Goal: Register for event/course

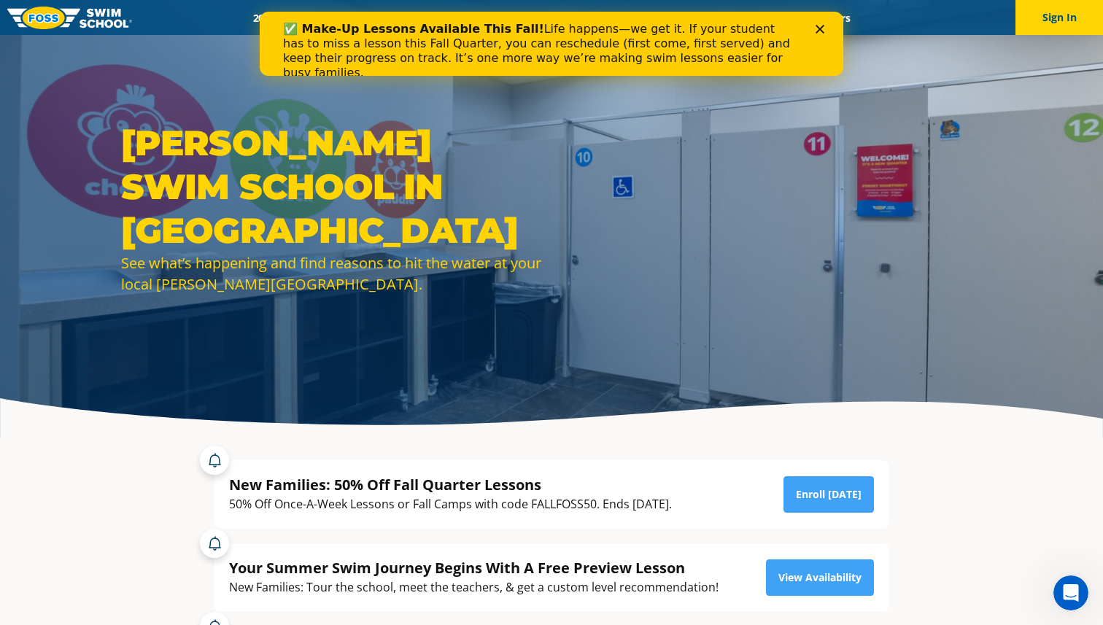
click at [818, 33] on icon "Close" at bounding box center [820, 29] width 9 height 9
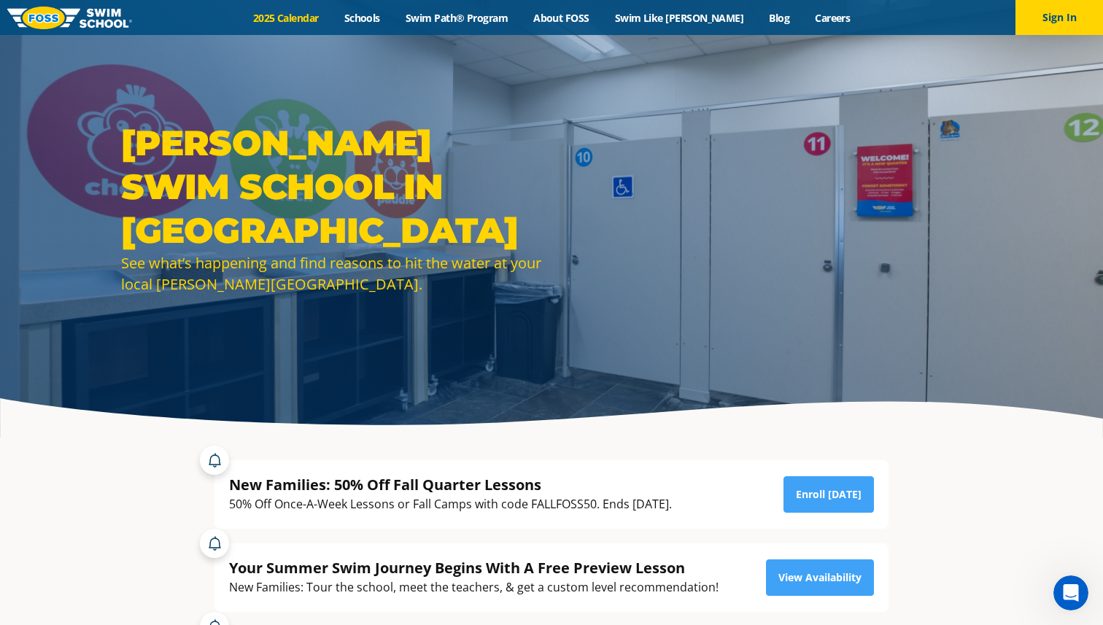
click at [328, 23] on link "2025 Calendar" at bounding box center [285, 18] width 91 height 14
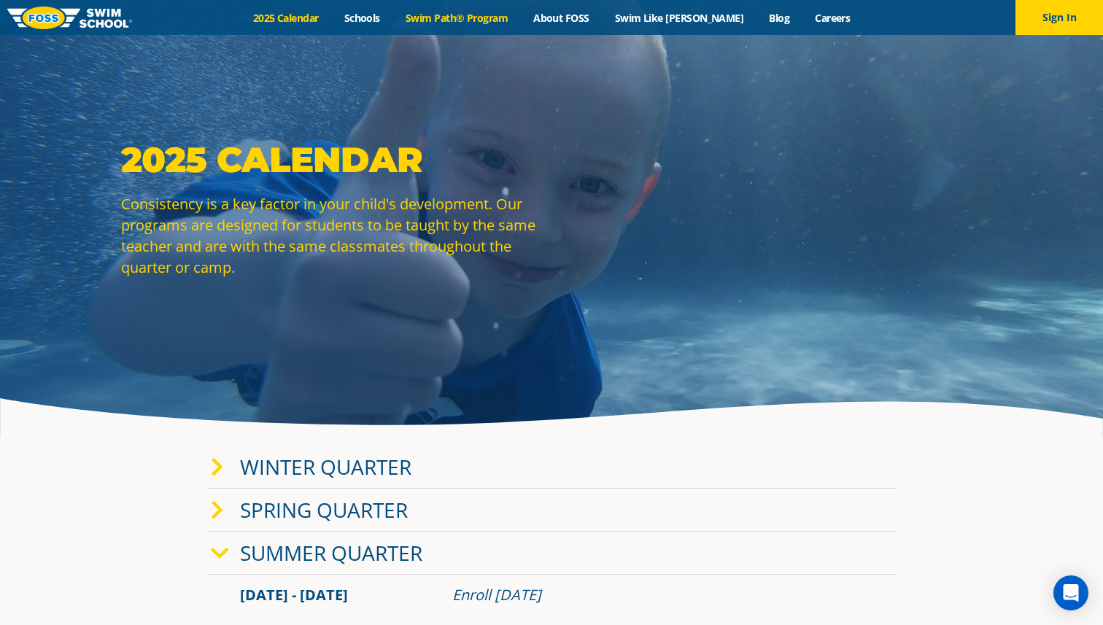
click at [470, 21] on link "Swim Path® Program" at bounding box center [457, 18] width 128 height 14
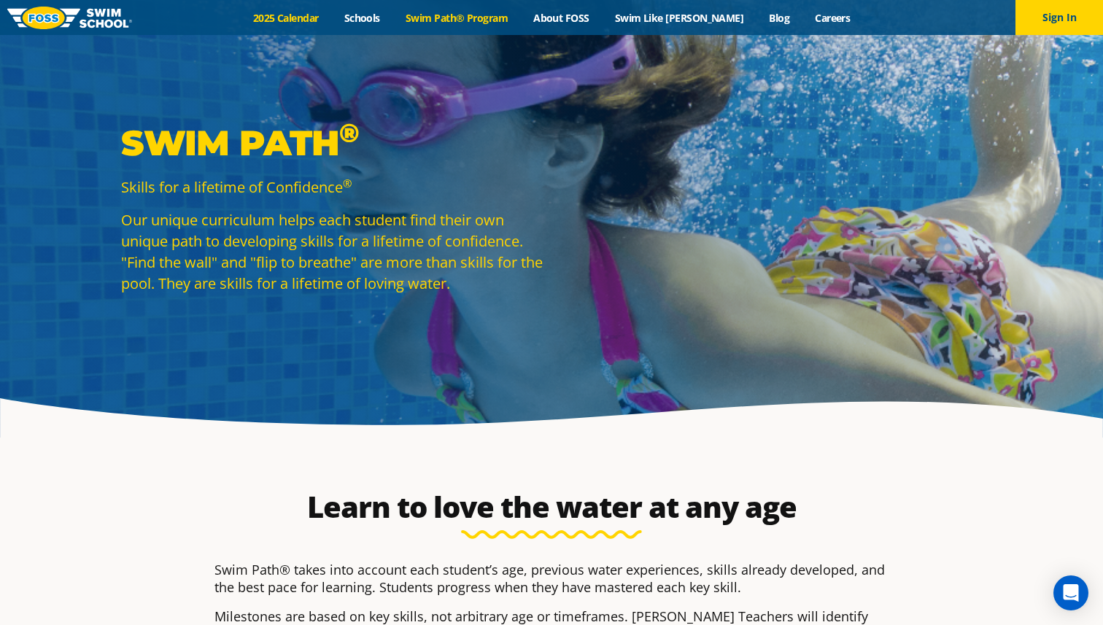
click at [303, 20] on link "2025 Calendar" at bounding box center [285, 18] width 91 height 14
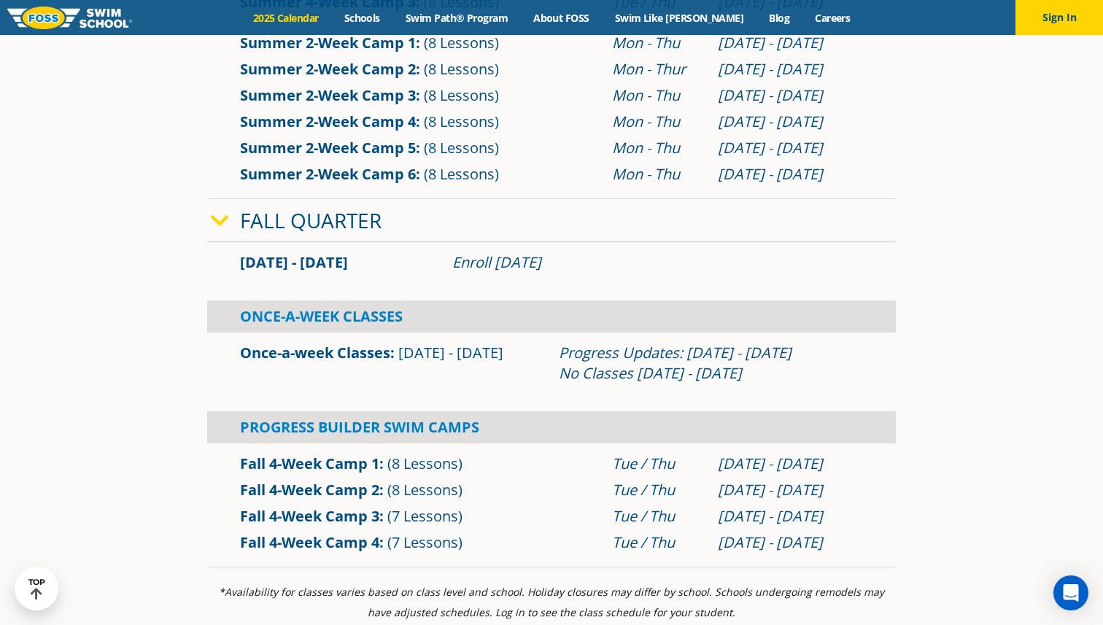
scroll to position [850, 0]
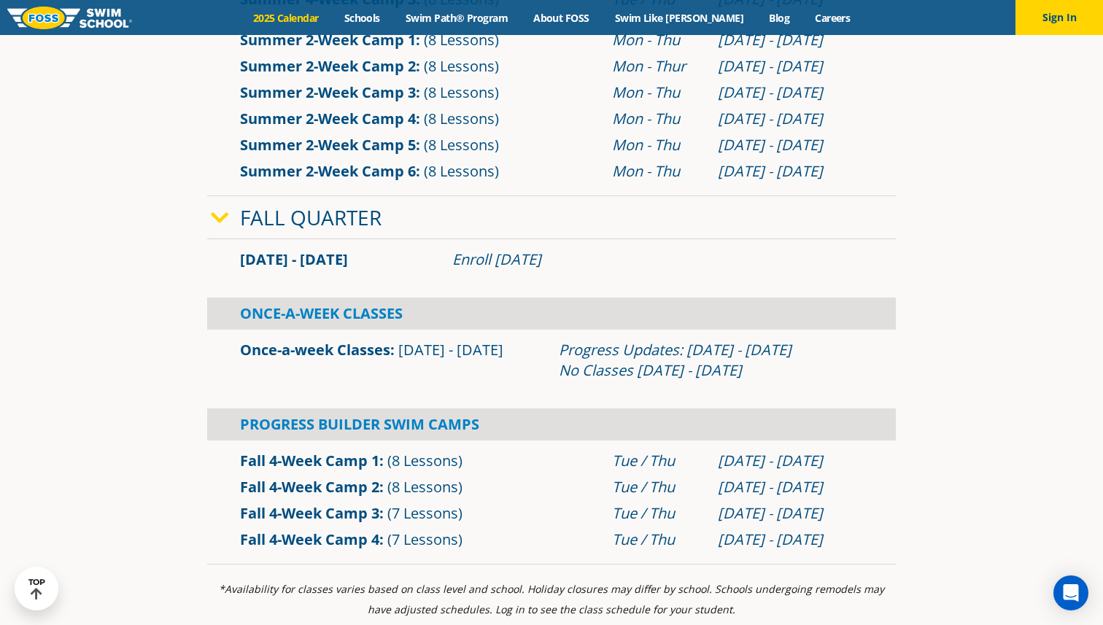
click at [344, 225] on link "Fall Quarter" at bounding box center [311, 218] width 142 height 28
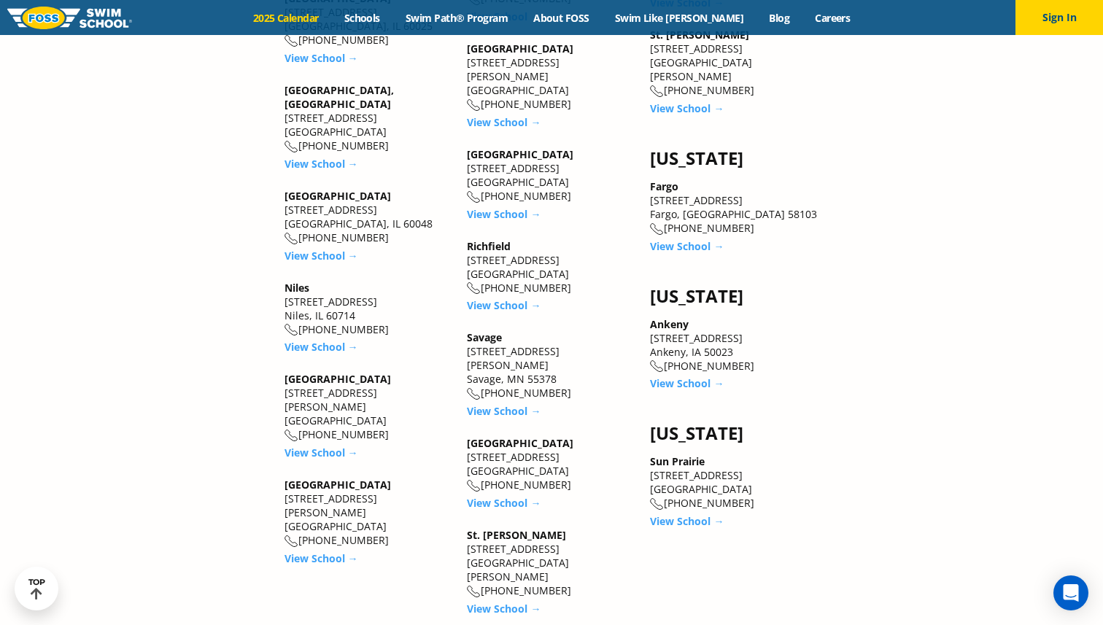
scroll to position [1952, 0]
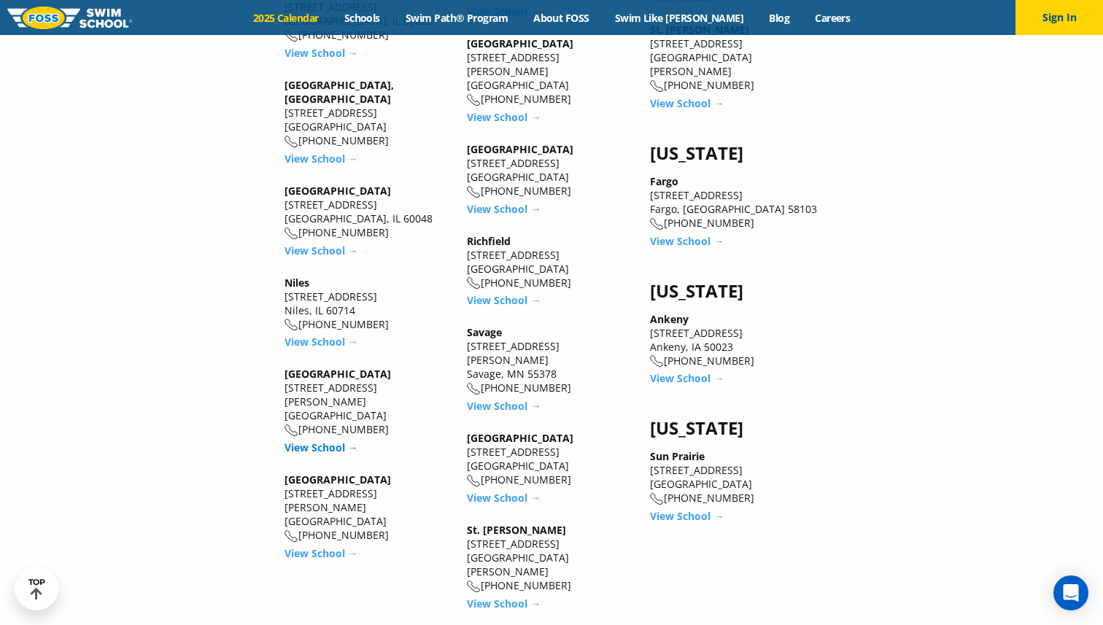
click at [312, 441] on link "View School →" at bounding box center [322, 448] width 74 height 14
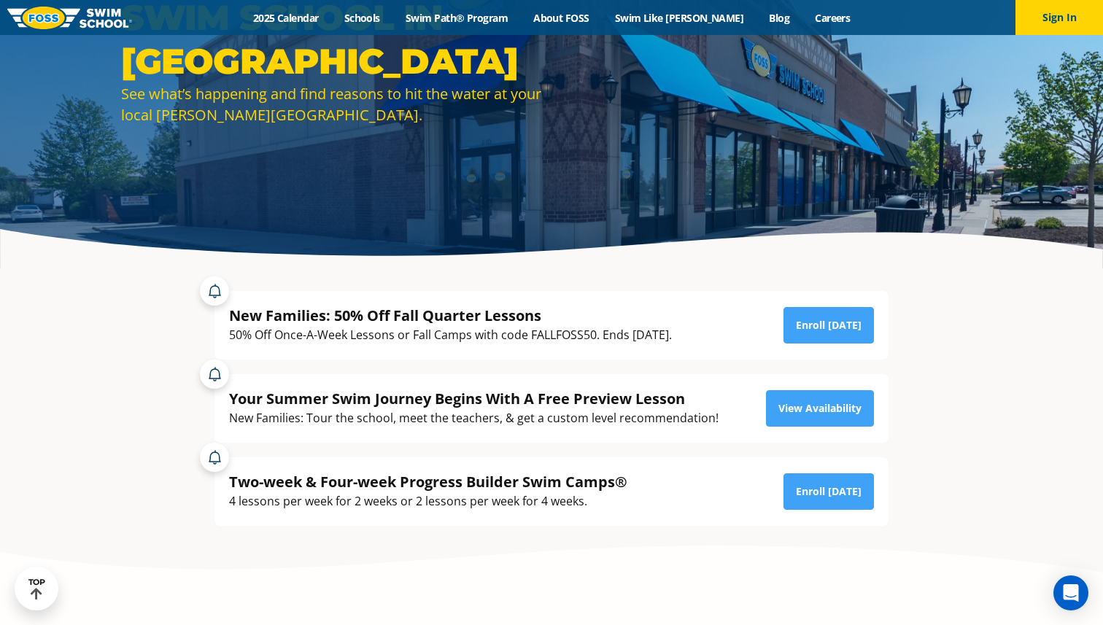
scroll to position [170, 0]
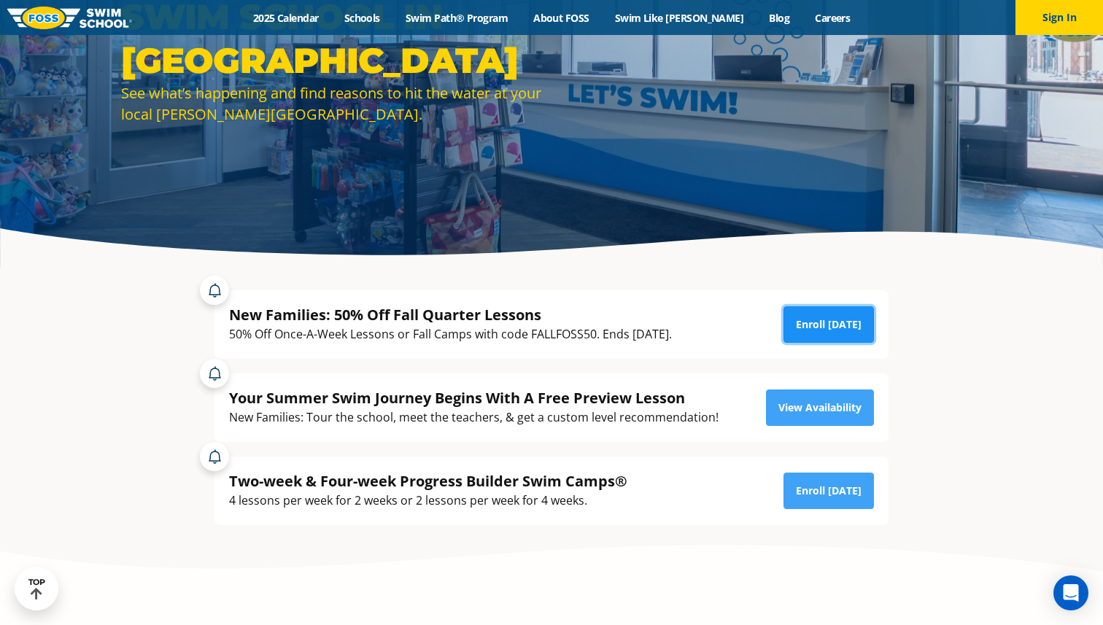
click at [843, 329] on link "Enroll [DATE]" at bounding box center [829, 324] width 90 height 36
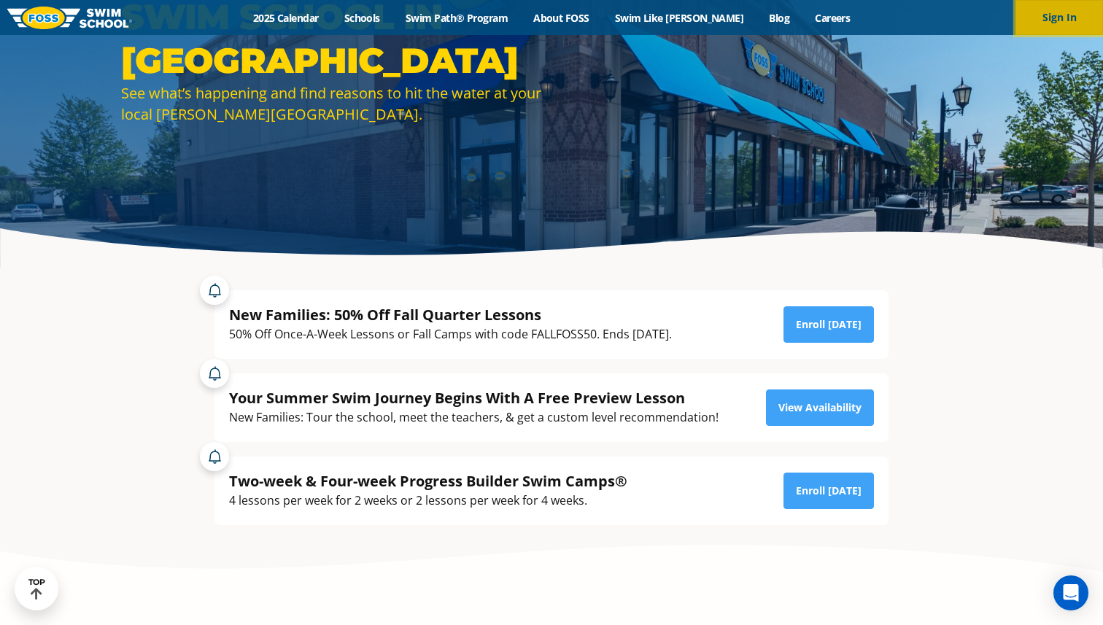
click at [1039, 23] on button "Sign In" at bounding box center [1060, 17] width 88 height 35
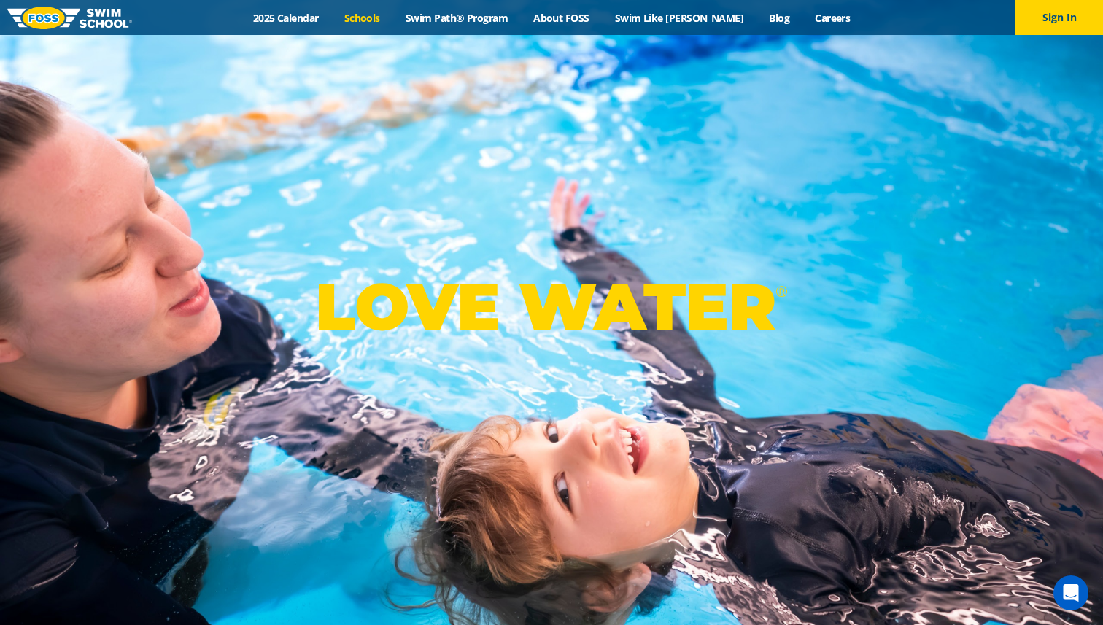
click at [388, 19] on link "Schools" at bounding box center [361, 18] width 61 height 14
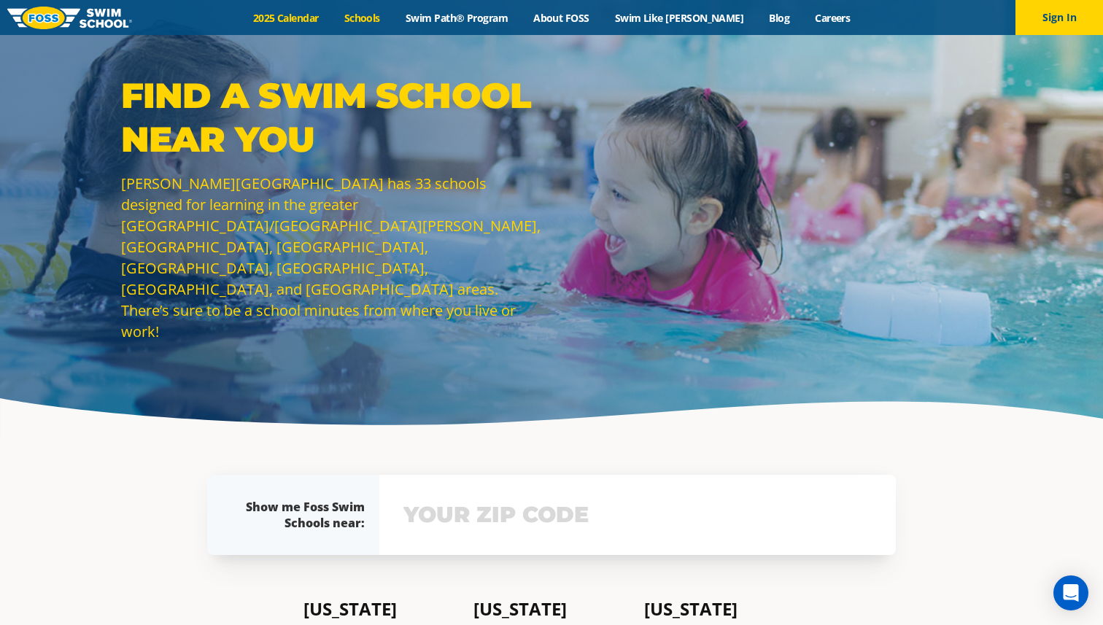
click at [282, 11] on link "2025 Calendar" at bounding box center [285, 18] width 91 height 14
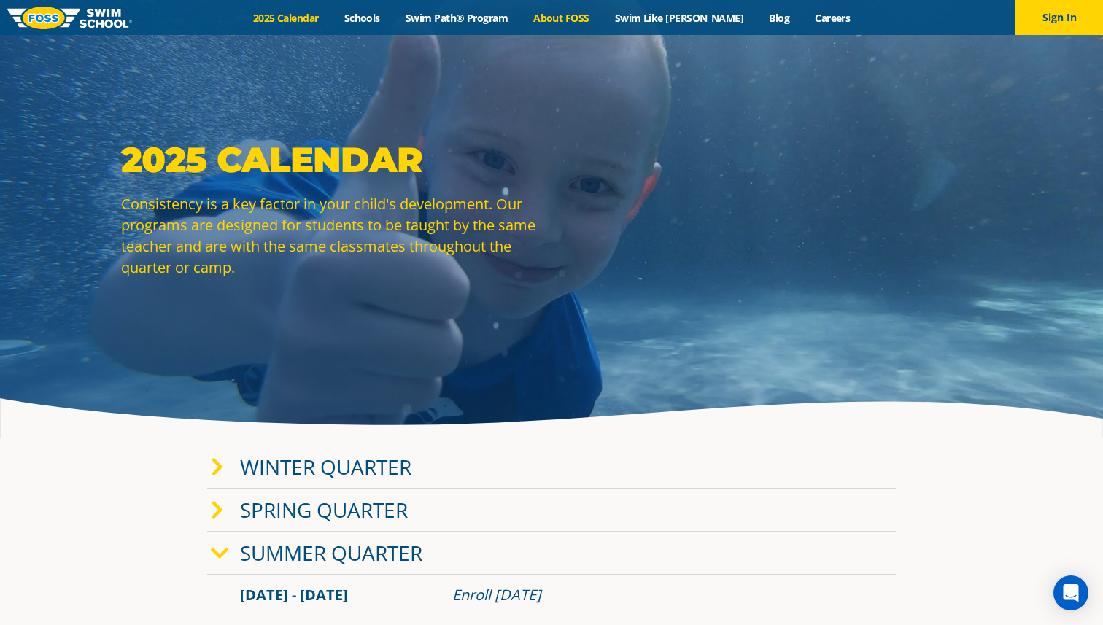
click at [594, 23] on link "About FOSS" at bounding box center [562, 18] width 82 height 14
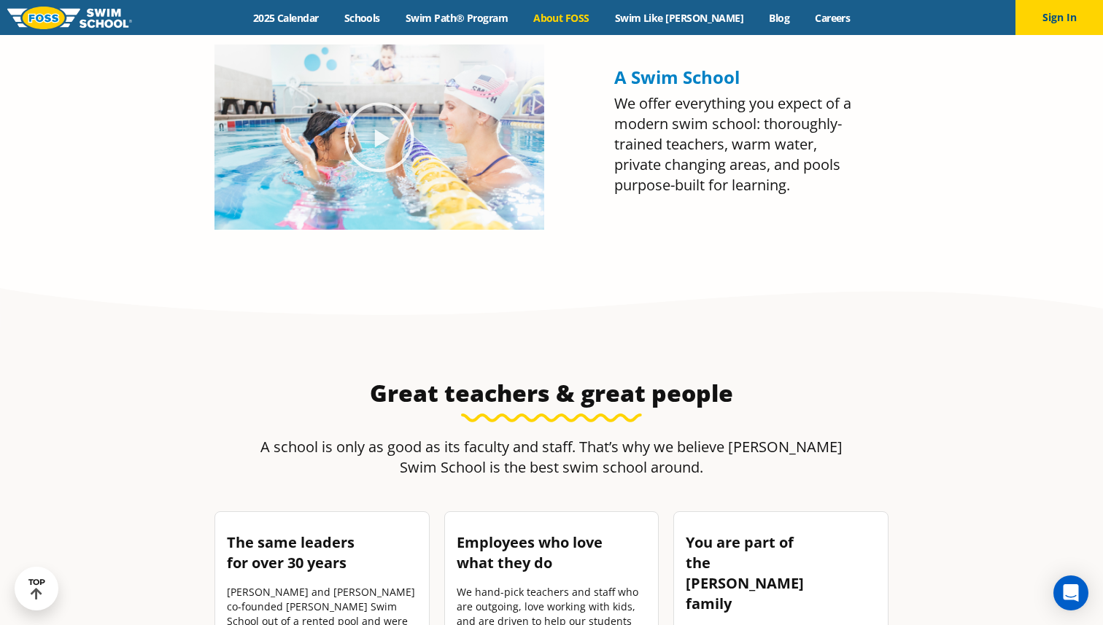
scroll to position [1685, 0]
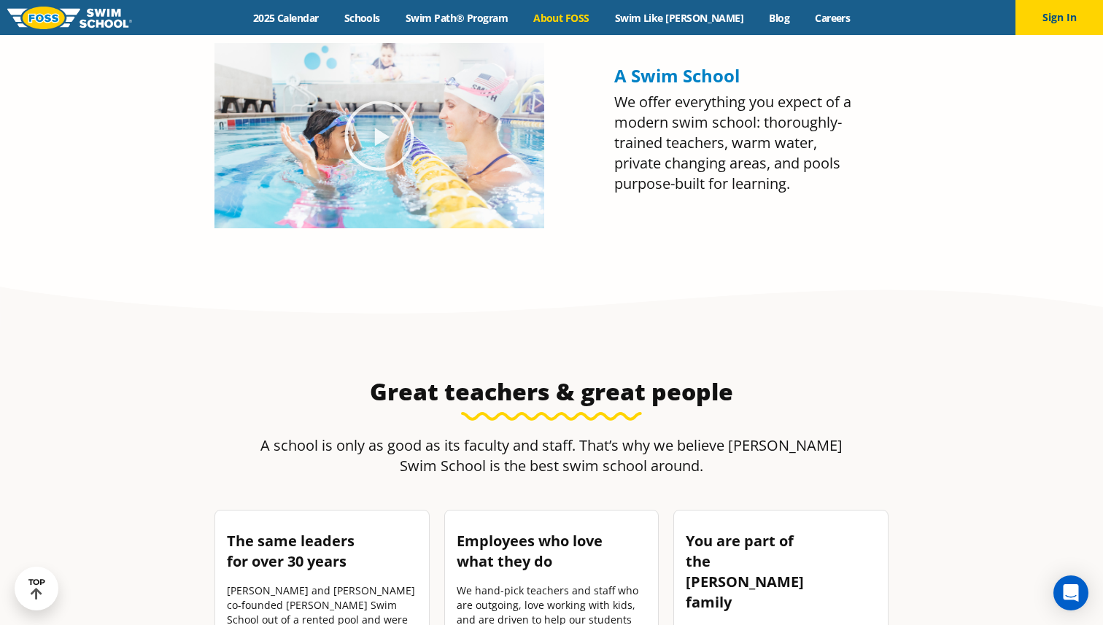
click at [380, 129] on icon "Play Video about Olympian Regan Smith, FOSS" at bounding box center [379, 135] width 73 height 73
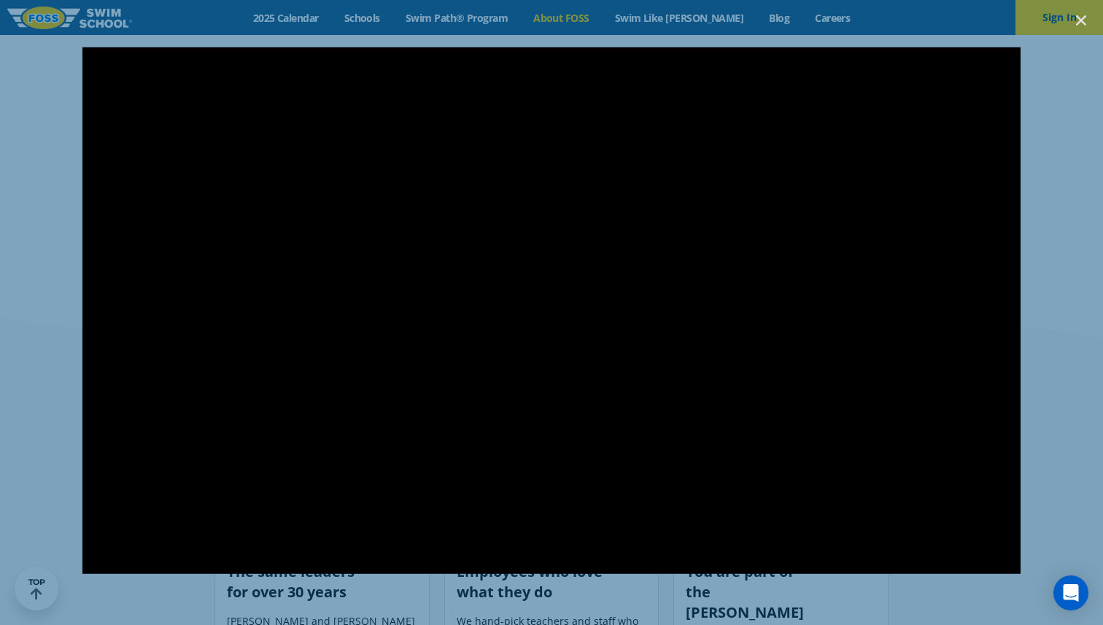
scroll to position [1666, 0]
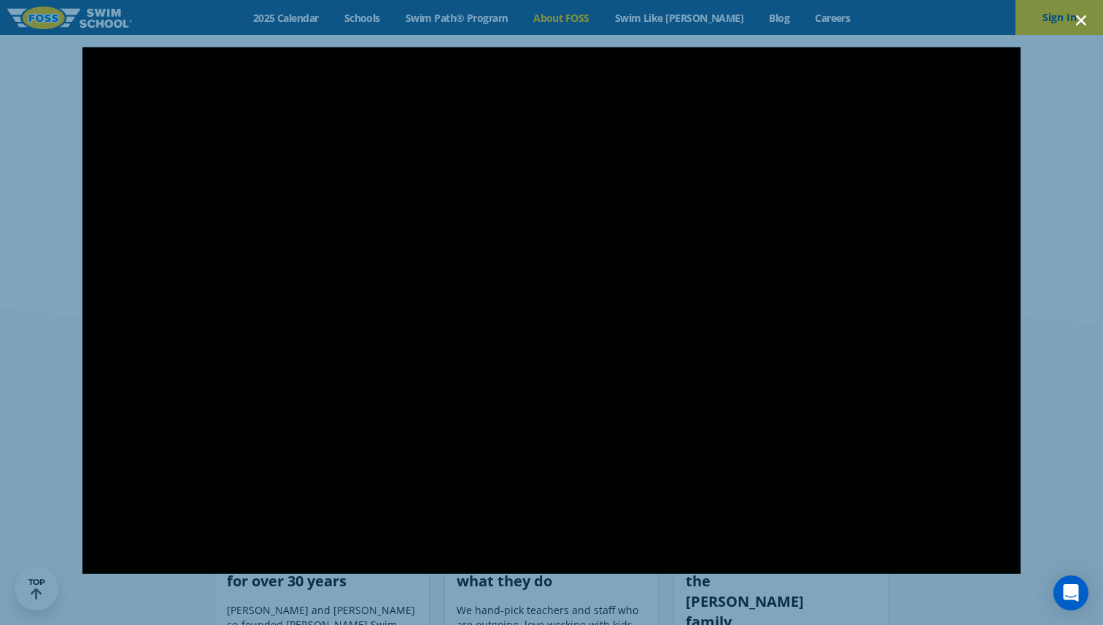
click at [1083, 20] on icon "Close (Esc)" at bounding box center [1081, 20] width 15 height 15
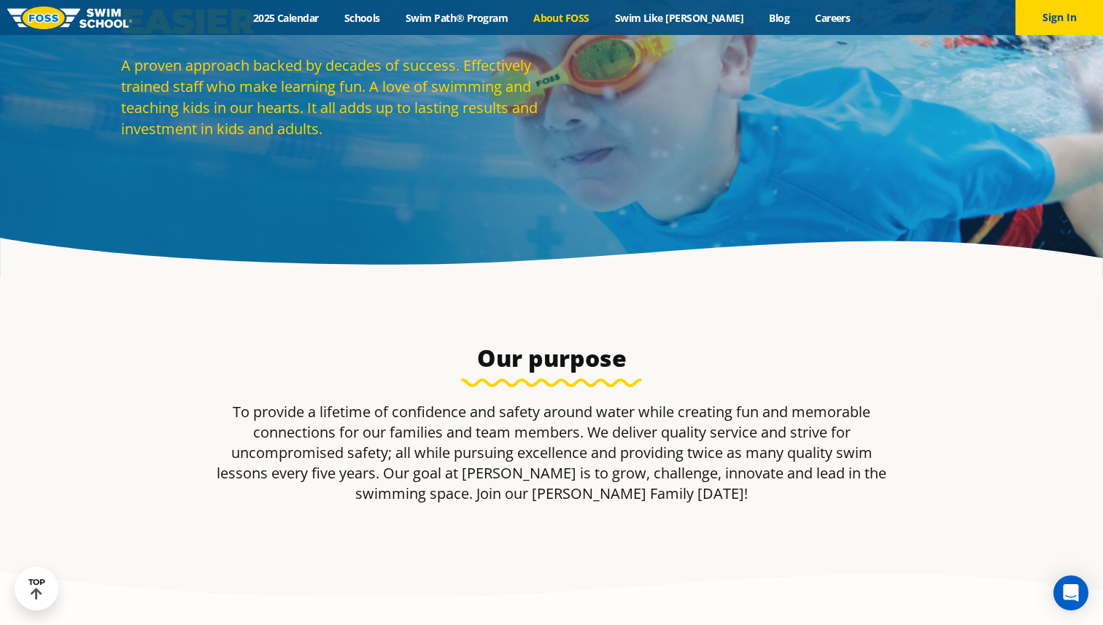
scroll to position [0, 0]
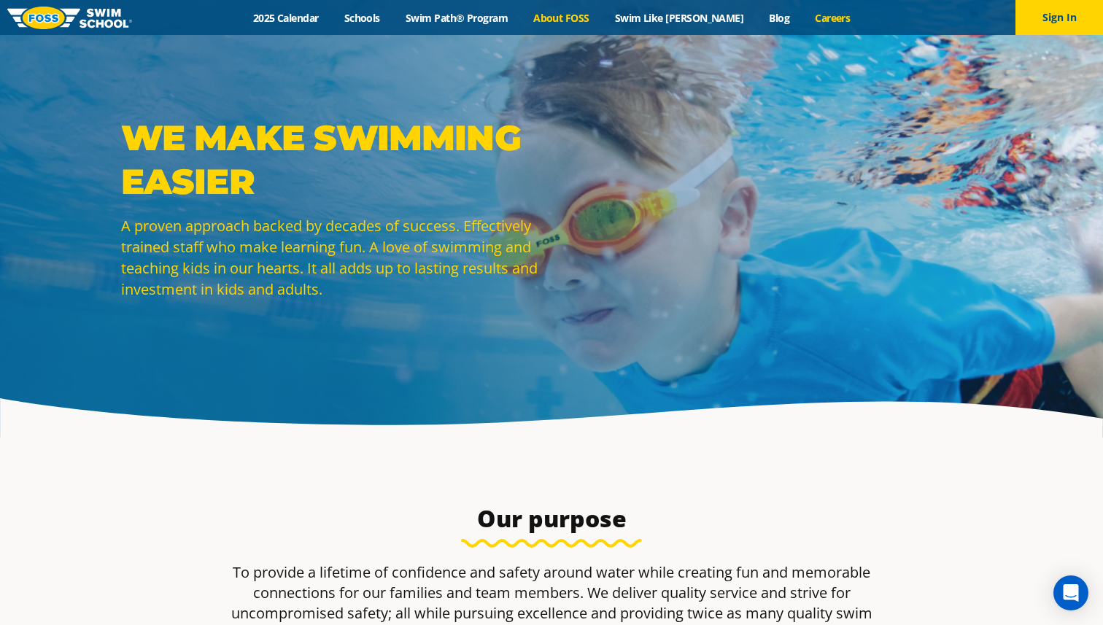
click at [819, 22] on link "Careers" at bounding box center [833, 18] width 61 height 14
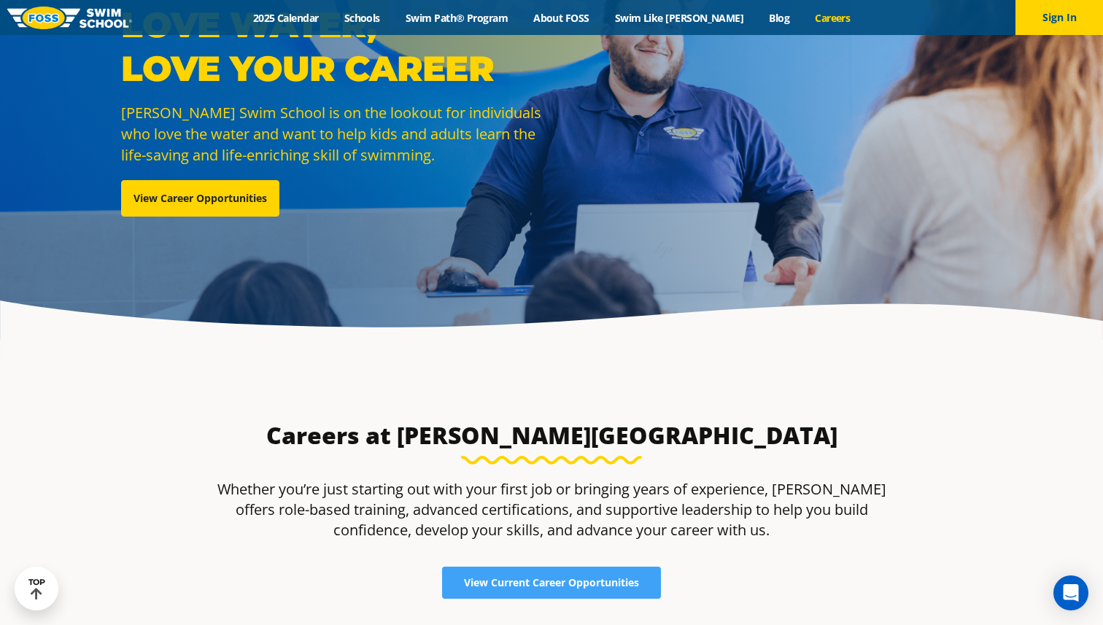
scroll to position [96, 0]
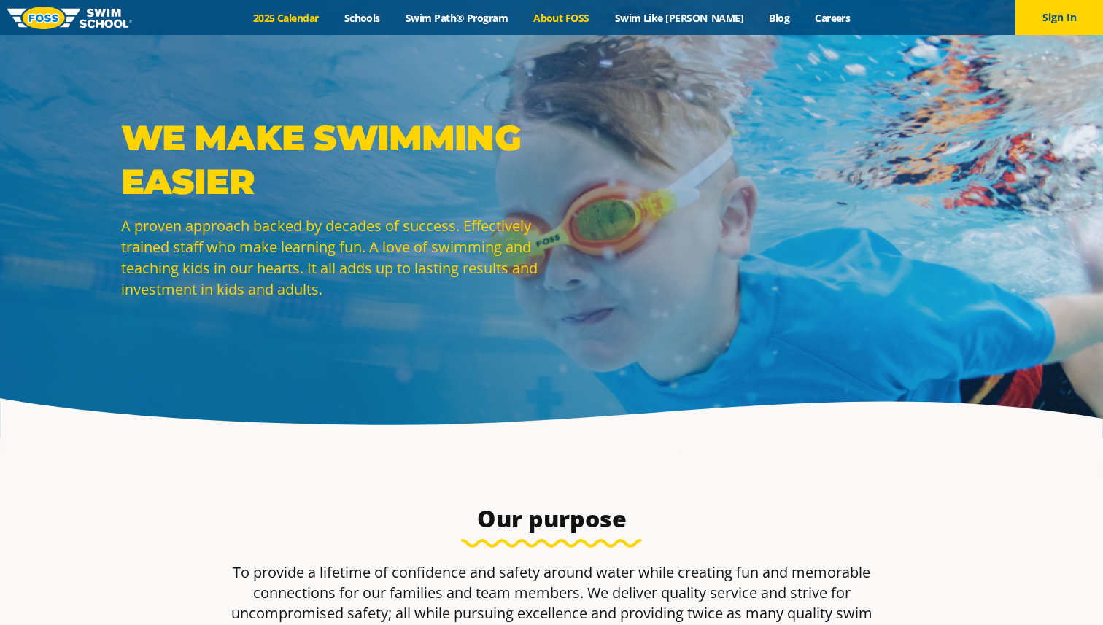
click at [298, 20] on link "2025 Calendar" at bounding box center [285, 18] width 91 height 14
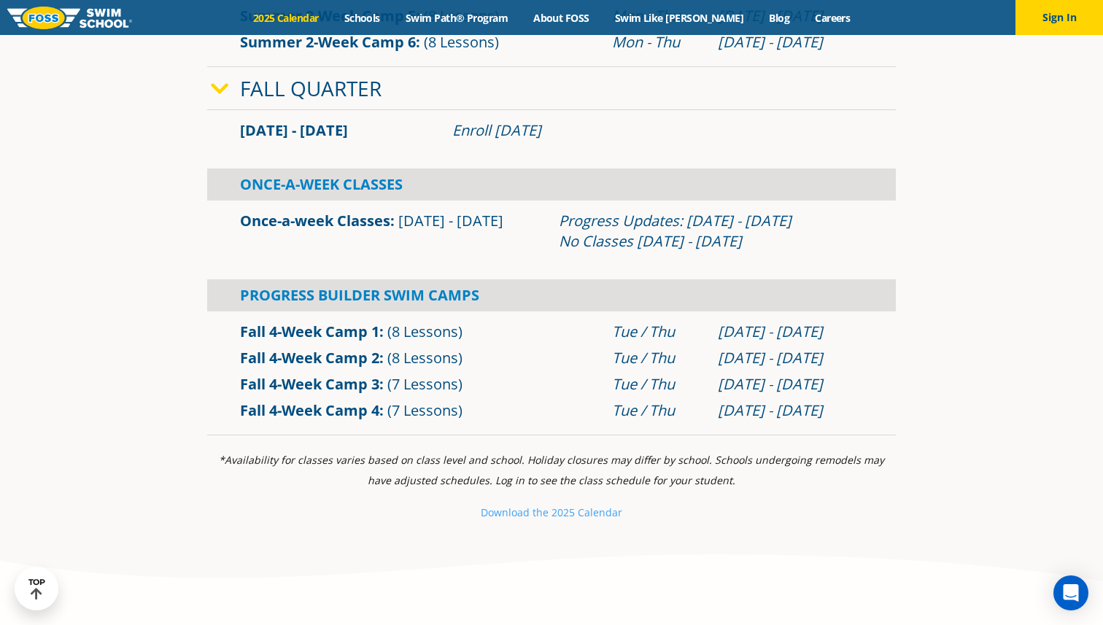
scroll to position [986, 0]
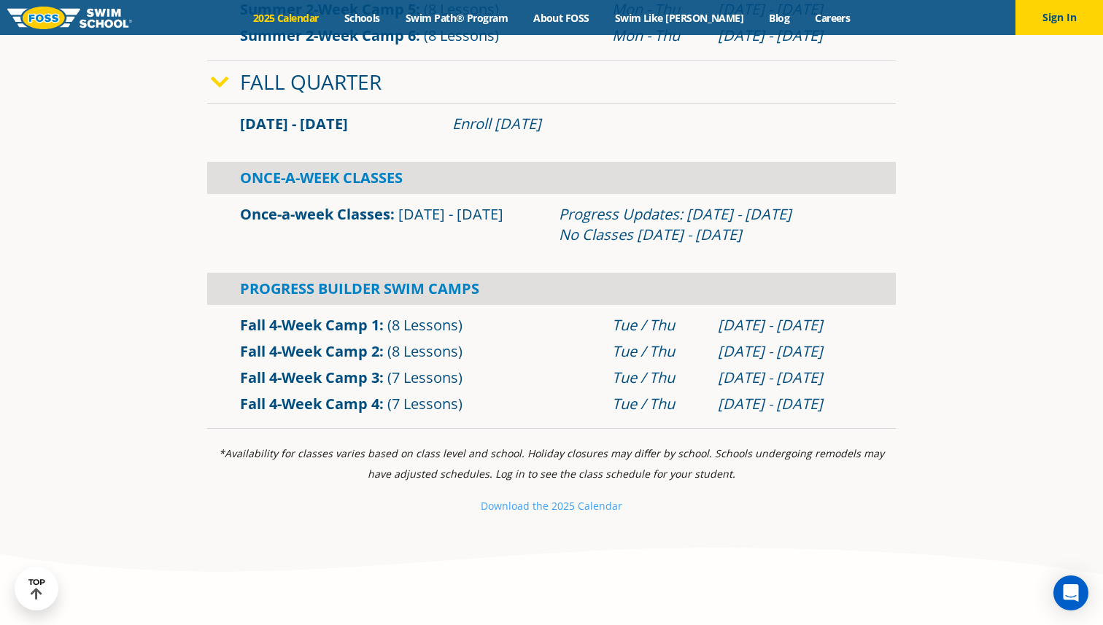
click at [406, 221] on span "Sep 2 - Dec 22" at bounding box center [450, 214] width 105 height 20
click at [420, 212] on span "Sep 2 - Dec 22" at bounding box center [450, 214] width 105 height 20
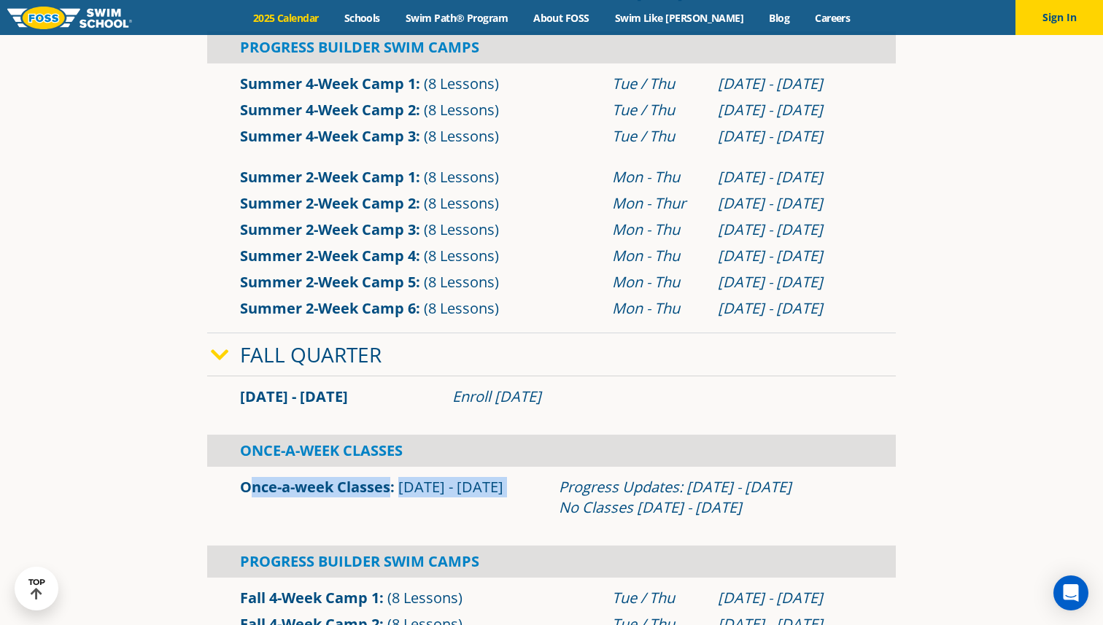
scroll to position [714, 0]
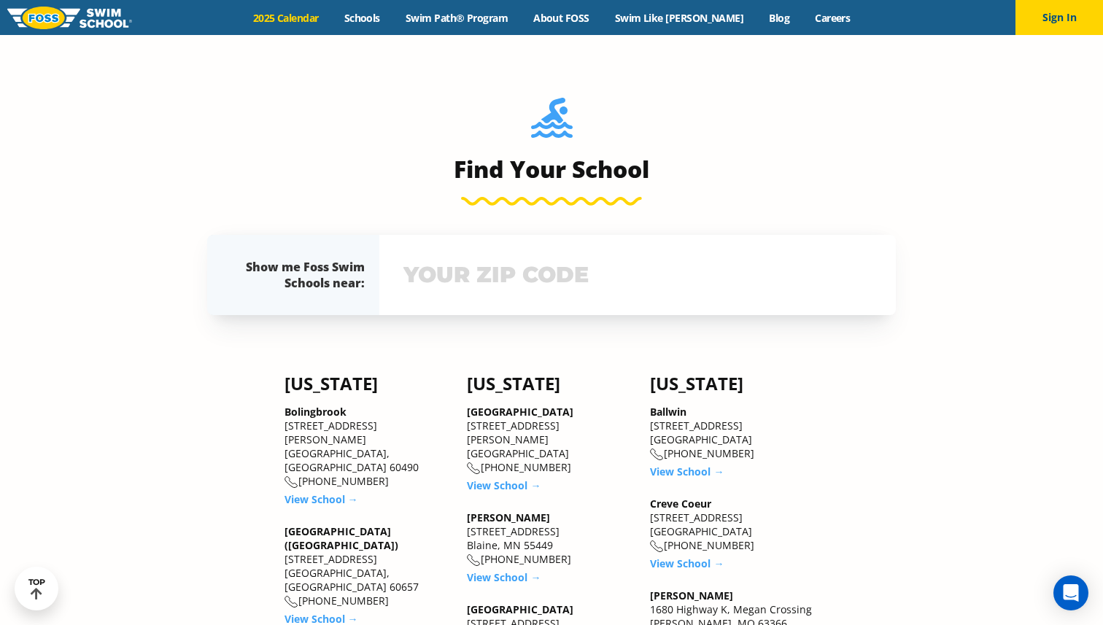
click at [453, 279] on input "text" at bounding box center [638, 275] width 476 height 42
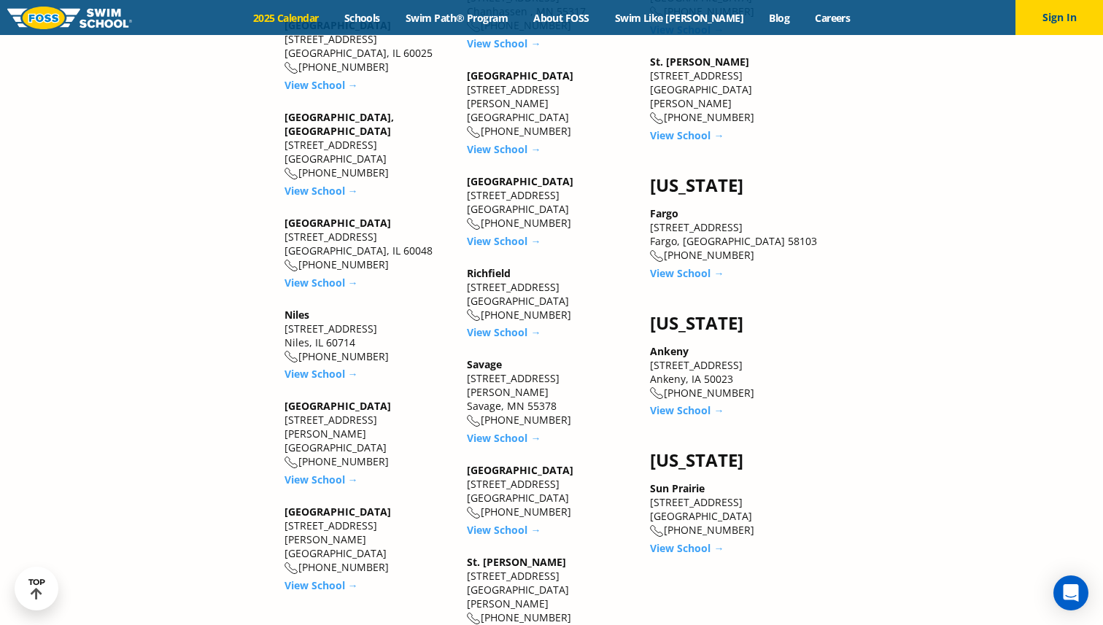
scroll to position [2255, 0]
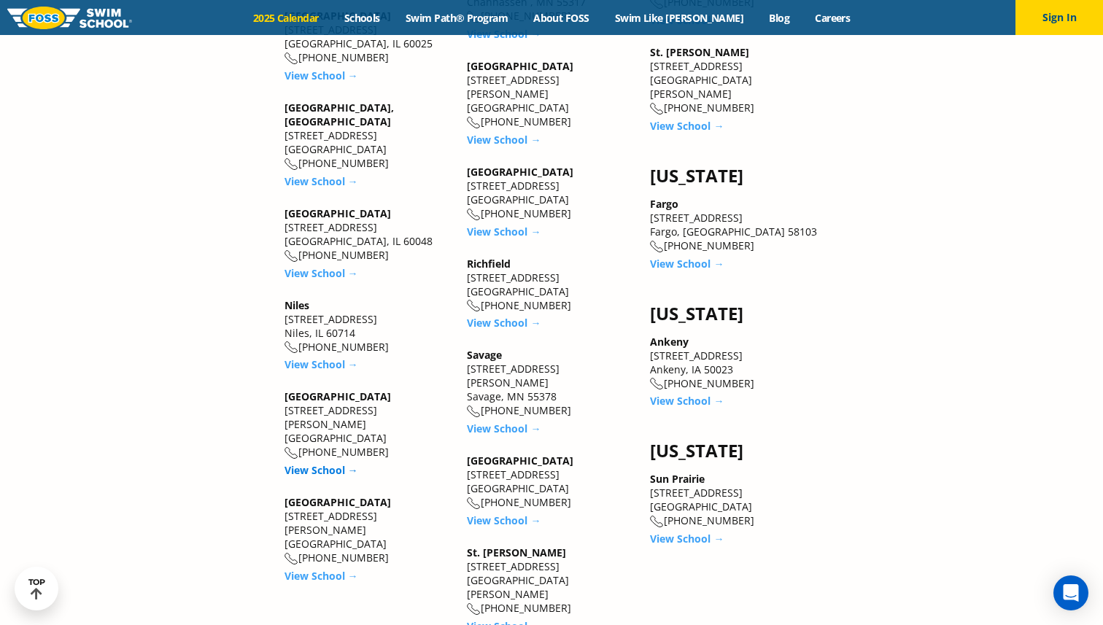
click at [333, 463] on link "View School →" at bounding box center [322, 470] width 74 height 14
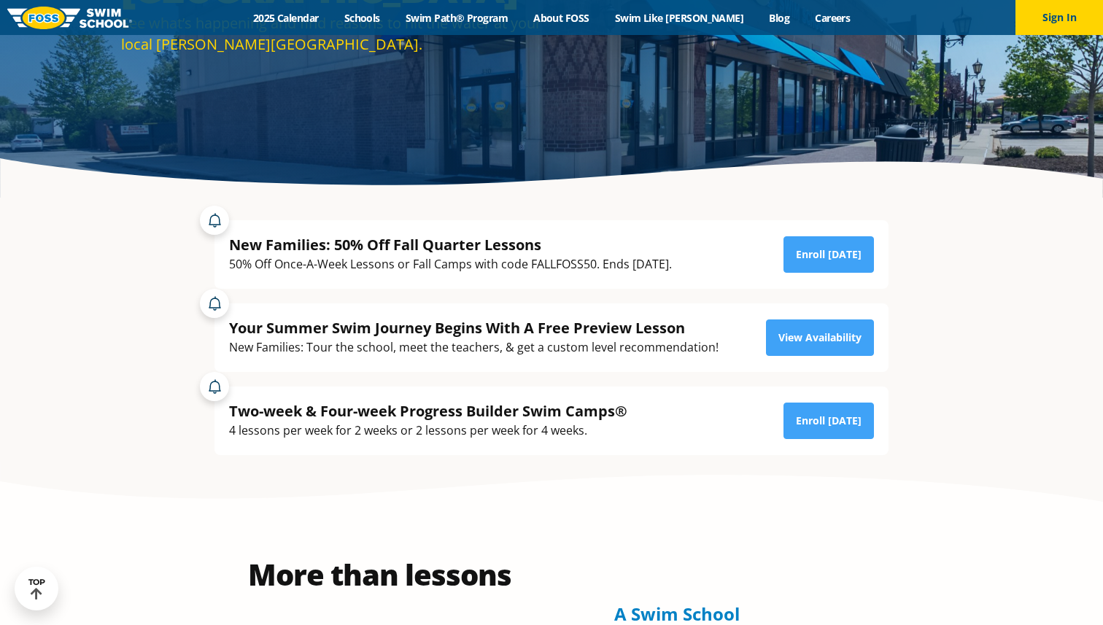
scroll to position [241, 0]
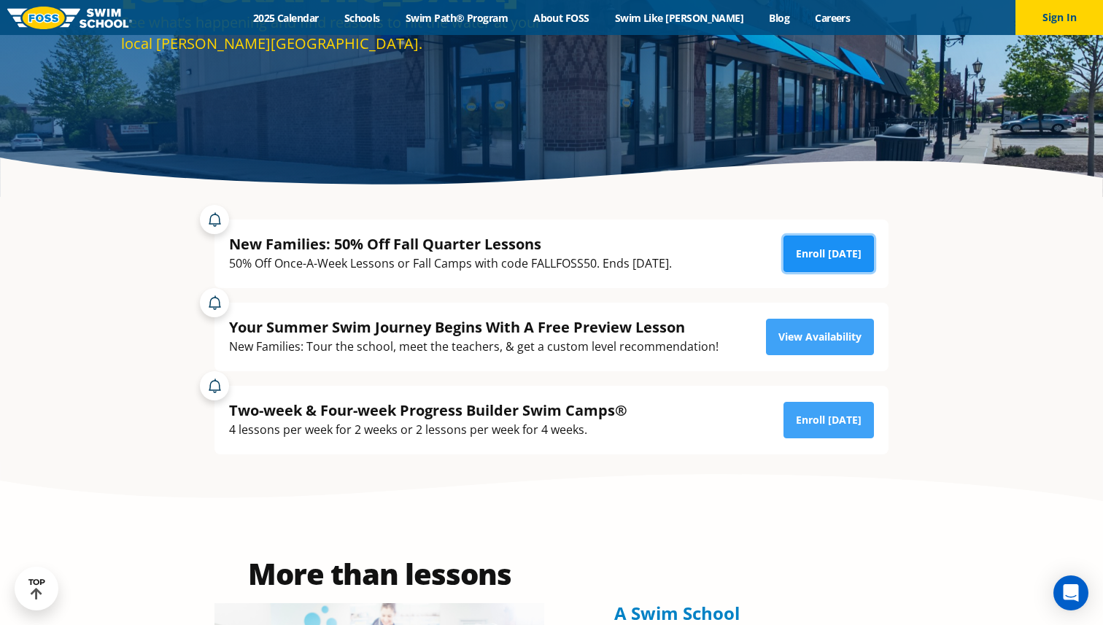
click at [852, 250] on link "Enroll [DATE]" at bounding box center [829, 254] width 90 height 36
